Goal: Transaction & Acquisition: Register for event/course

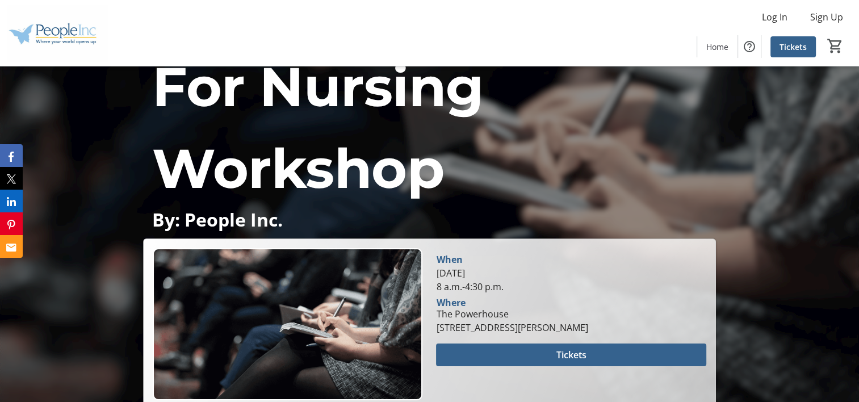
scroll to position [284, 0]
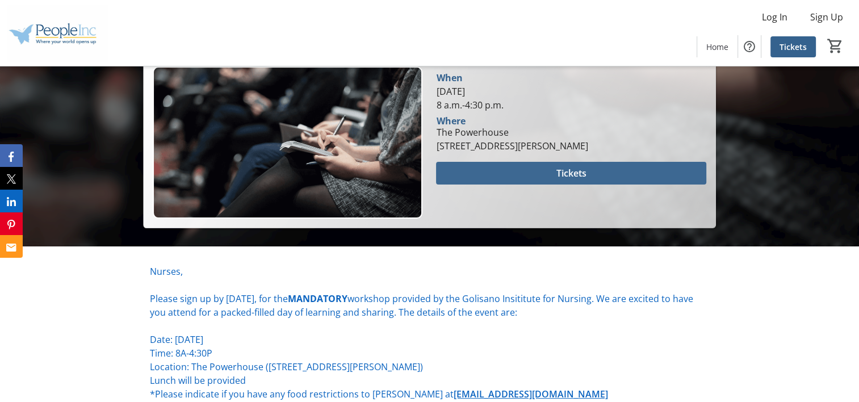
click at [541, 168] on span at bounding box center [571, 173] width 270 height 27
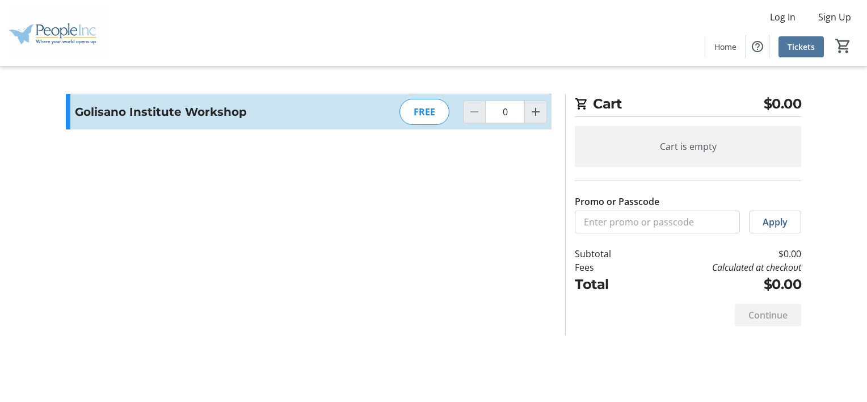
click at [784, 45] on span at bounding box center [801, 46] width 45 height 27
click at [414, 107] on div "FREE" at bounding box center [425, 112] width 50 height 26
click at [533, 111] on mat-icon "Increment by one" at bounding box center [536, 112] width 14 height 14
type input "1"
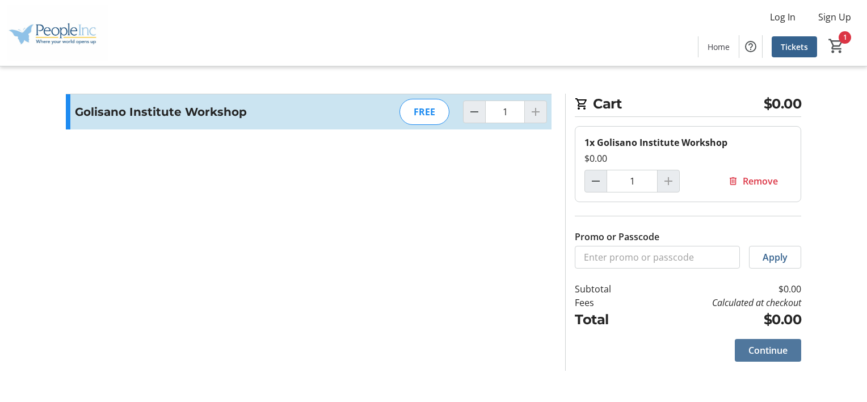
click at [763, 348] on span "Continue" at bounding box center [768, 350] width 39 height 14
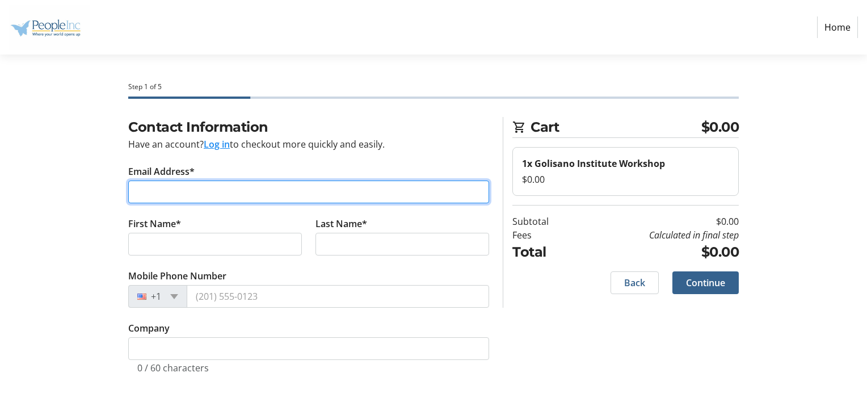
click at [158, 190] on input "Email Address*" at bounding box center [308, 192] width 361 height 23
type input "[EMAIL_ADDRESS][DOMAIN_NAME]"
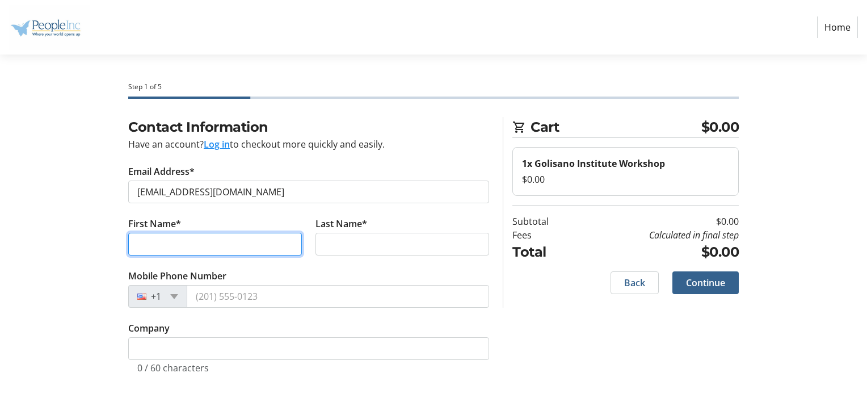
type input "[PERSON_NAME]"
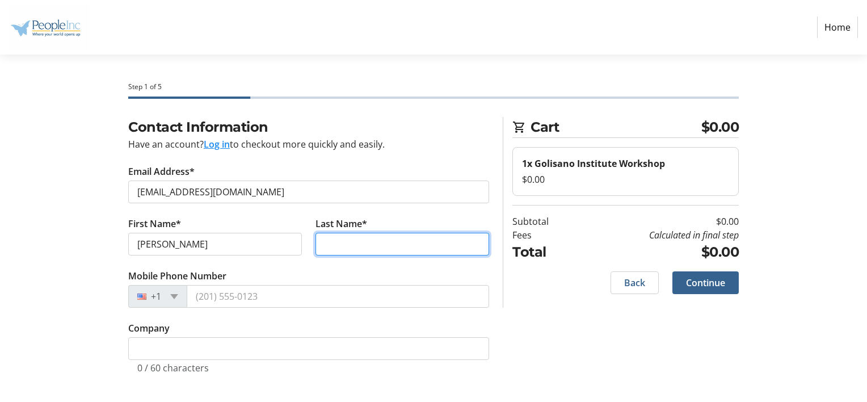
type input "[PERSON_NAME]"
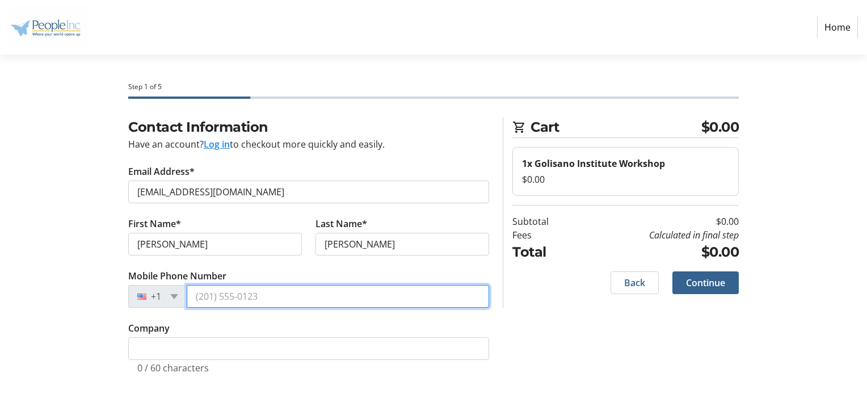
type input "[PHONE_NUMBER]"
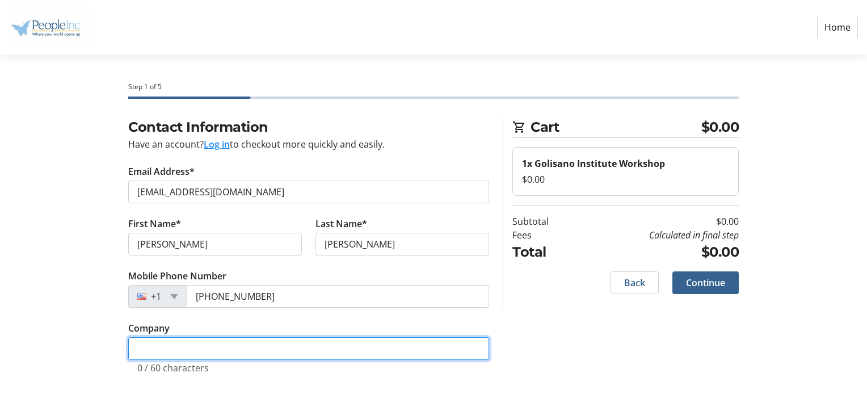
click at [173, 350] on input "Company" at bounding box center [308, 348] width 361 height 23
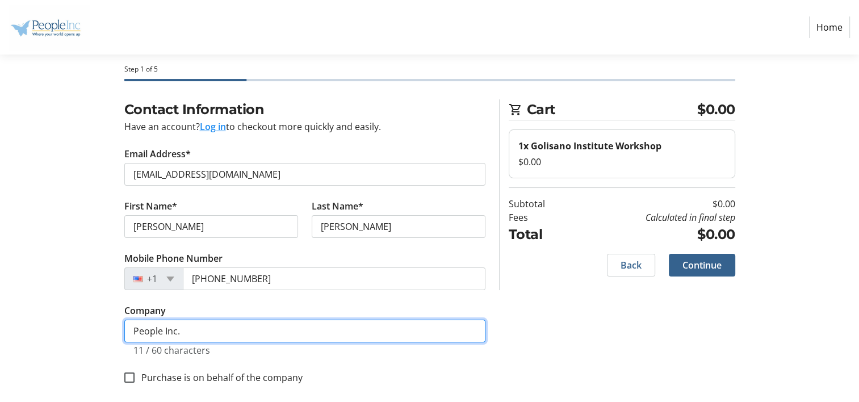
scroll to position [26, 0]
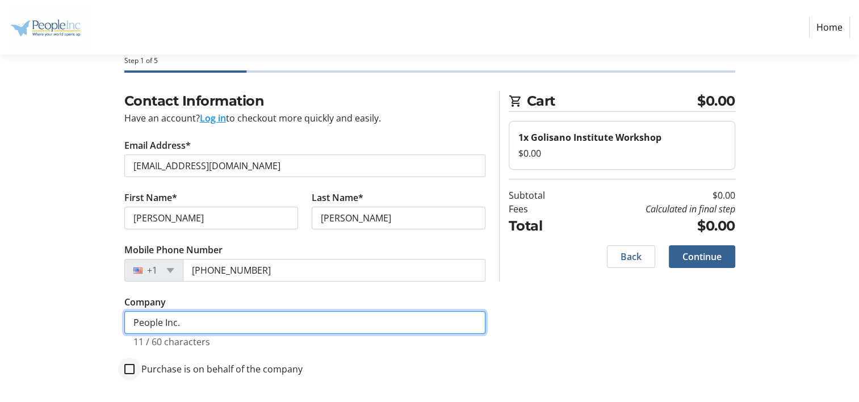
type input "People Inc."
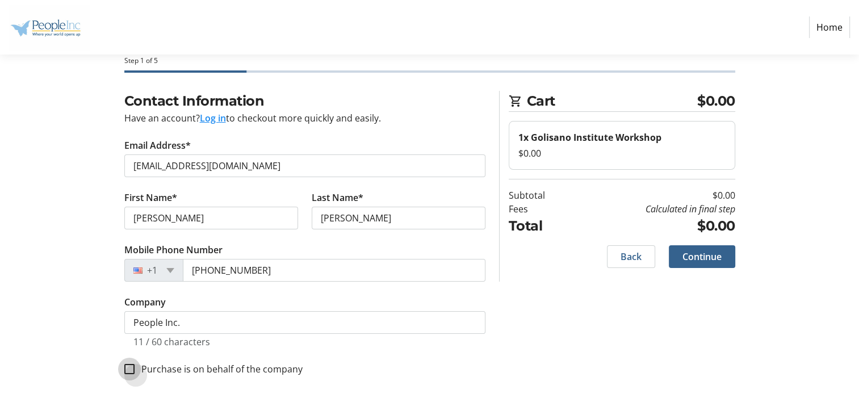
drag, startPoint x: 129, startPoint y: 366, endPoint x: 188, endPoint y: 368, distance: 58.5
click at [130, 366] on input "Purchase is on behalf of the company" at bounding box center [129, 369] width 10 height 10
checkbox input "true"
click at [690, 250] on span "Continue" at bounding box center [701, 257] width 39 height 14
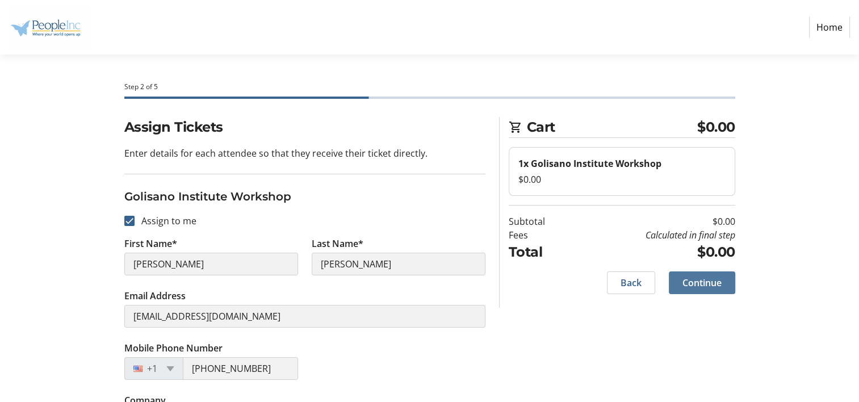
click at [702, 278] on span "Continue" at bounding box center [701, 283] width 39 height 14
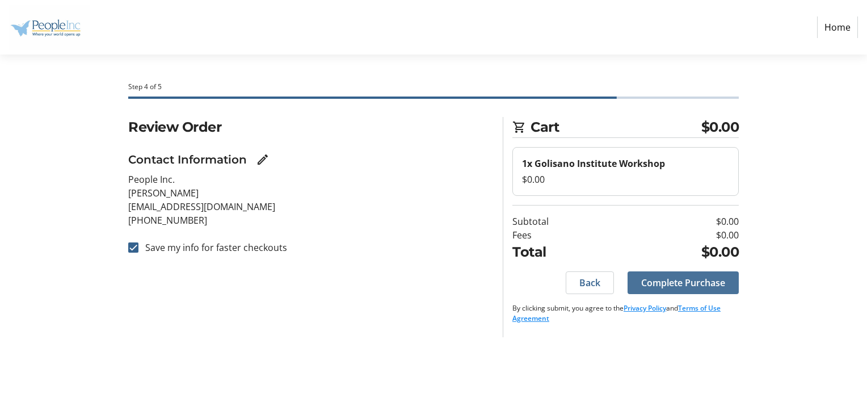
click at [678, 279] on span "Complete Purchase" at bounding box center [684, 283] width 84 height 14
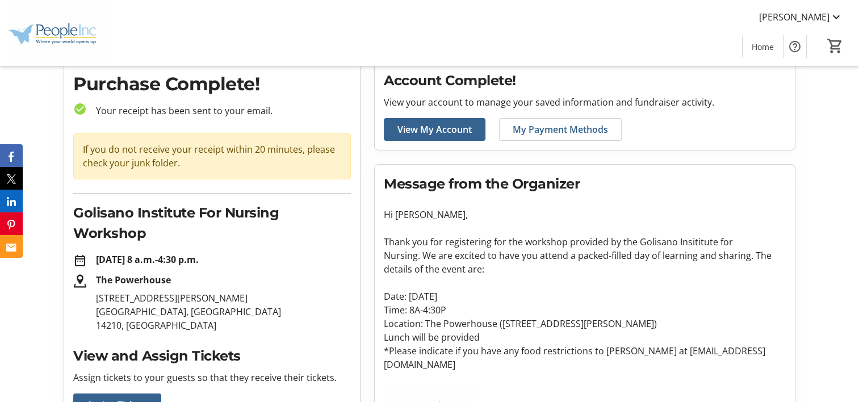
scroll to position [114, 0]
